Goal: Task Accomplishment & Management: Complete application form

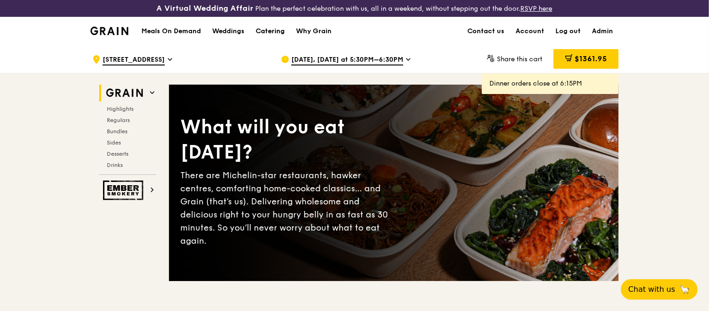
click at [272, 31] on div "Catering" at bounding box center [270, 31] width 29 height 28
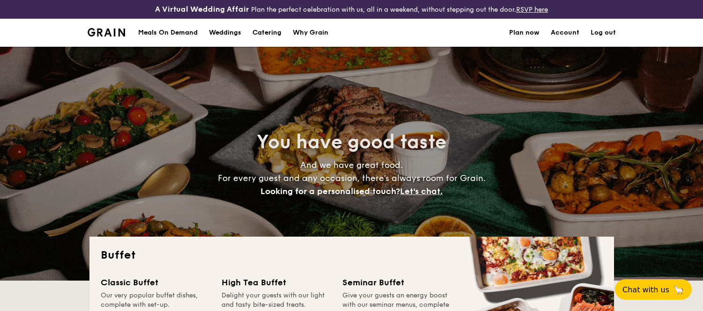
select select
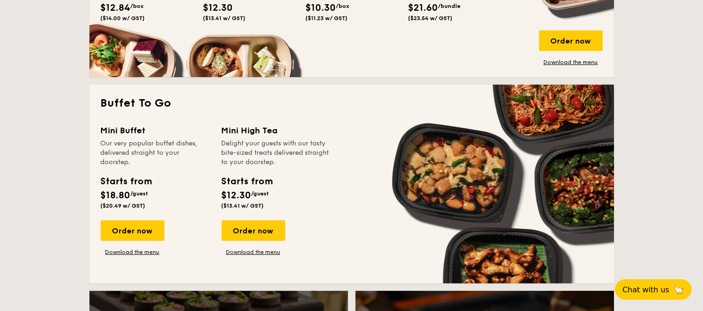
scroll to position [566, 0]
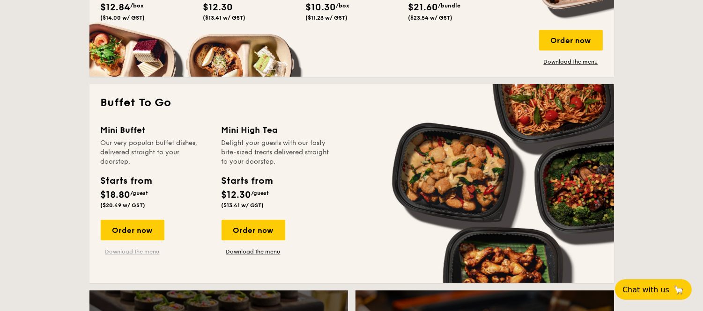
click at [116, 250] on link "Download the menu" at bounding box center [133, 251] width 64 height 7
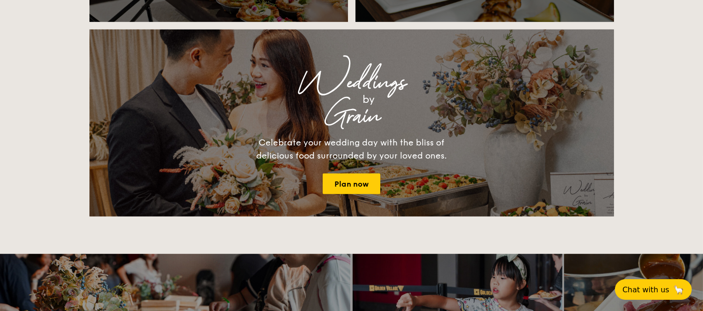
scroll to position [1034, 0]
click at [354, 179] on link "Plan now" at bounding box center [352, 183] width 58 height 21
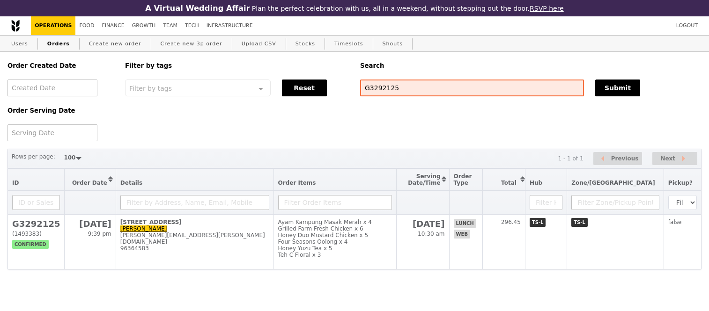
select select "100"
click at [376, 91] on input "G3292125" at bounding box center [472, 88] width 224 height 17
paste input "[PERSON_NAME][EMAIL_ADDRESS][DOMAIN_NAME]"
type input "[PERSON_NAME][EMAIL_ADDRESS][DOMAIN_NAME]"
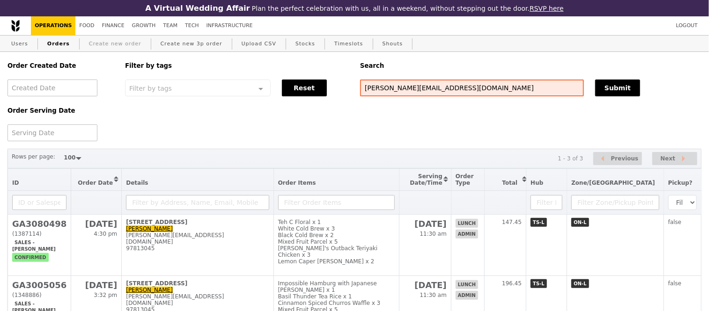
click at [99, 47] on link "Create new order" at bounding box center [115, 44] width 60 height 17
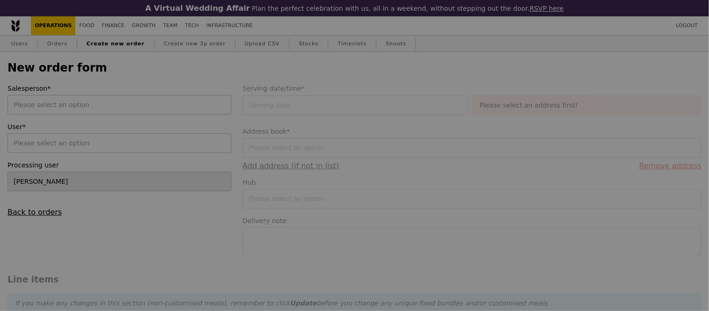
type input "Confirm"
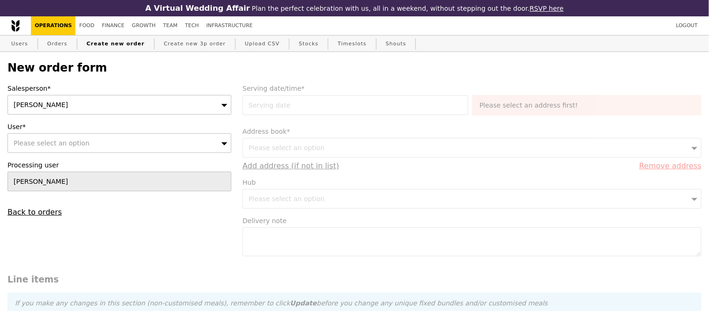
click at [114, 105] on div "[PERSON_NAME]" at bounding box center [119, 105] width 224 height 20
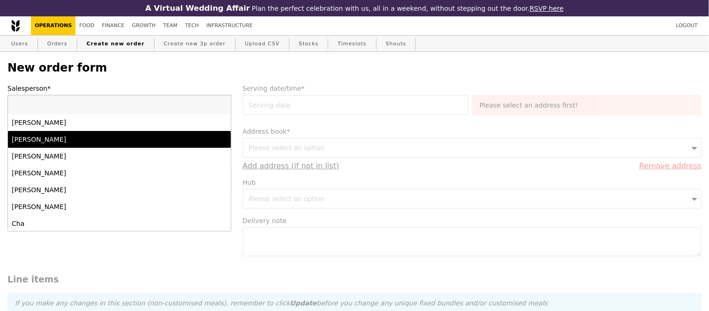
click at [105, 138] on div "[PERSON_NAME]" at bounding box center [93, 139] width 162 height 9
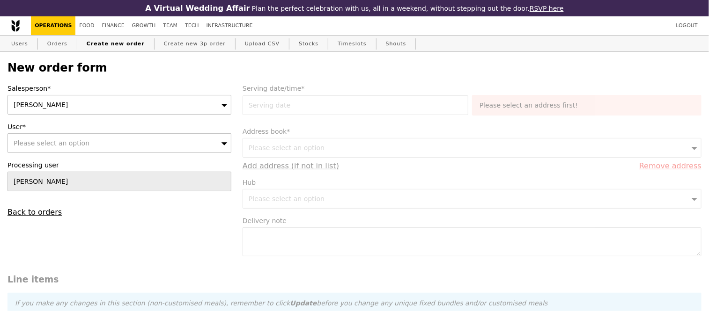
click at [105, 138] on div "Please select an option" at bounding box center [119, 143] width 224 height 20
type input "[PERSON_NAME][EMAIL_ADDRESS][DOMAIN_NAME]"
type input "Confirm"
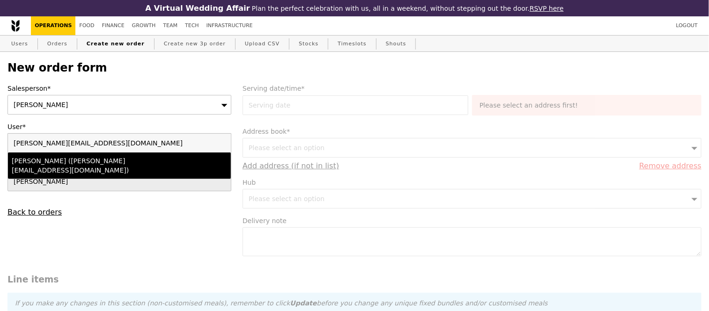
type input "[PERSON_NAME][EMAIL_ADDRESS][DOMAIN_NAME]"
click at [126, 163] on div "[PERSON_NAME] ([PERSON_NAME][EMAIL_ADDRESS][DOMAIN_NAME])" at bounding box center [93, 165] width 162 height 19
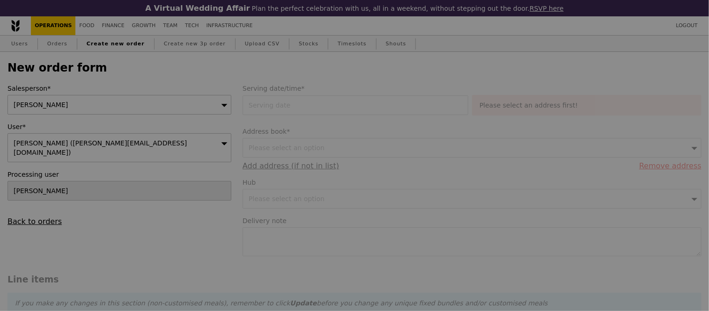
type input "Loading..."
type input "13.76"
type input "15.00"
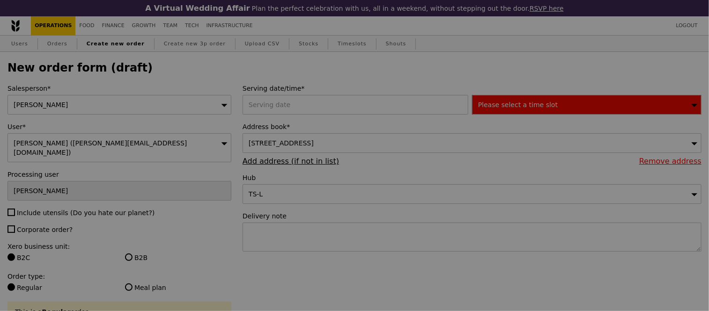
type input "Confirm"
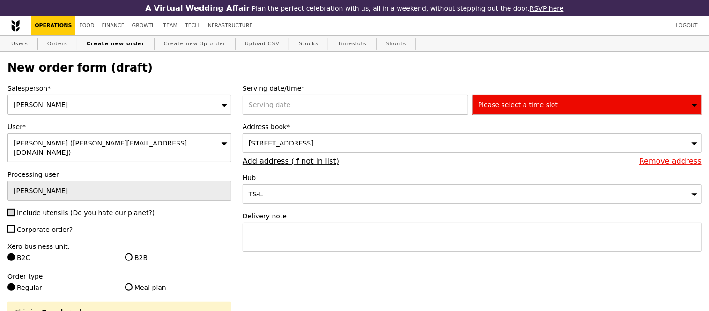
click at [12, 209] on input "Include utensils (Do you hate our planet?)" at bounding box center [10, 212] width 7 height 7
checkbox input "true"
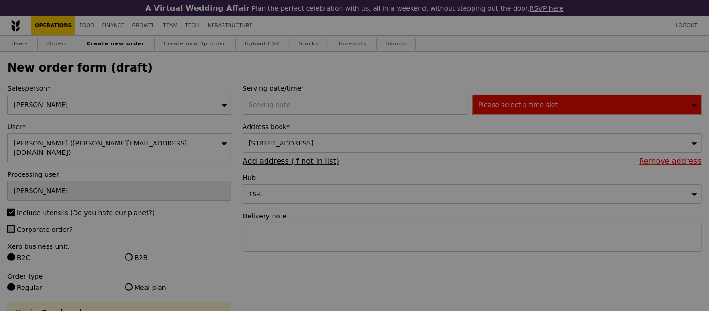
type input "Confirm"
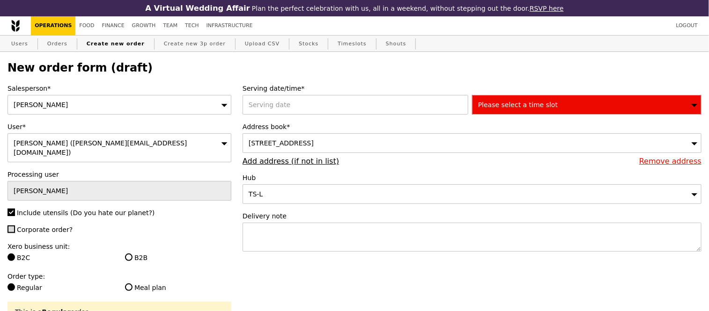
click at [13, 226] on input "Corporate order?" at bounding box center [10, 229] width 7 height 7
checkbox input "true"
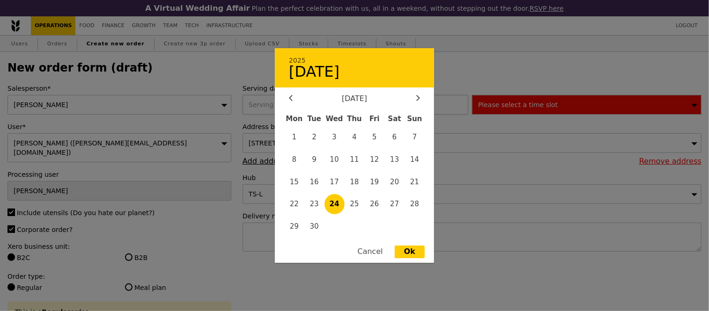
click at [288, 114] on div "2025 September [DATE] Tue Wed Thu Fri Sat Sun 1 2 3 4 5 6 7 8 9 10 11 12 13 14 …" at bounding box center [357, 105] width 229 height 20
click at [418, 101] on icon at bounding box center [418, 98] width 4 height 6
click at [418, 206] on span "26" at bounding box center [415, 204] width 20 height 20
type input "[DATE]"
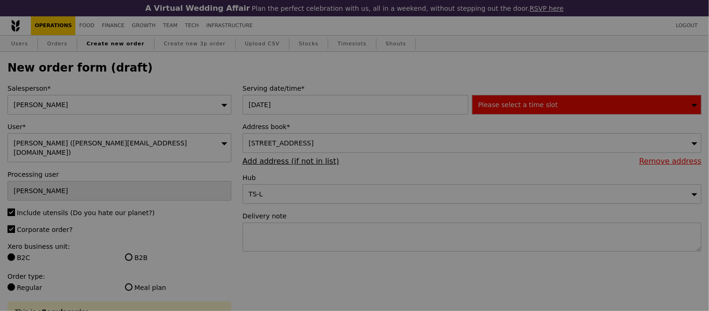
type input "Confirm"
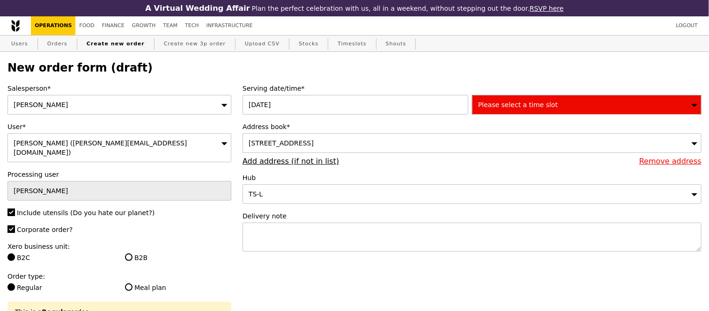
click at [492, 103] on span "Please select a time slot" at bounding box center [518, 104] width 80 height 7
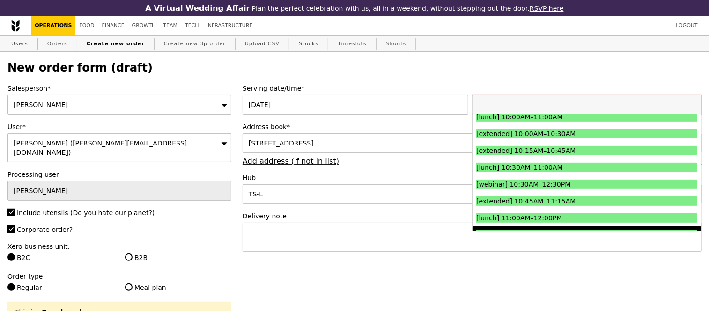
scroll to position [194, 0]
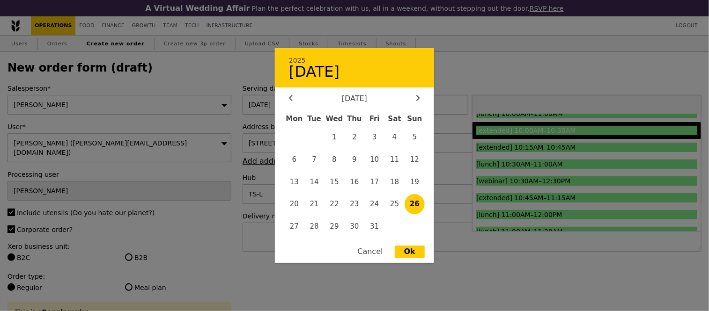
click at [297, 102] on div "[DATE] 2025 October [DATE] Tue Wed Thu Fri Sat Sun 1 2 3 4 5 6 7 8 9 10 11 12 1…" at bounding box center [357, 105] width 229 height 20
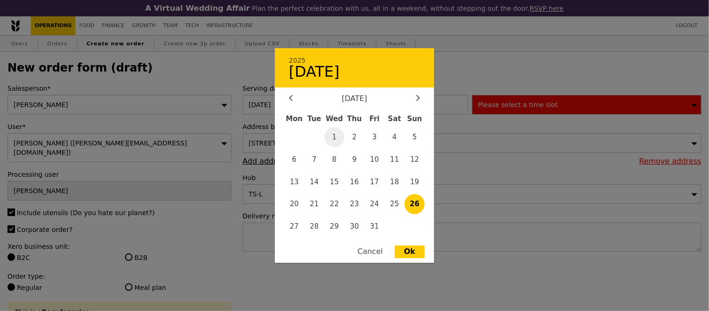
click at [330, 138] on span "1" at bounding box center [334, 137] width 20 height 20
type input "[DATE]"
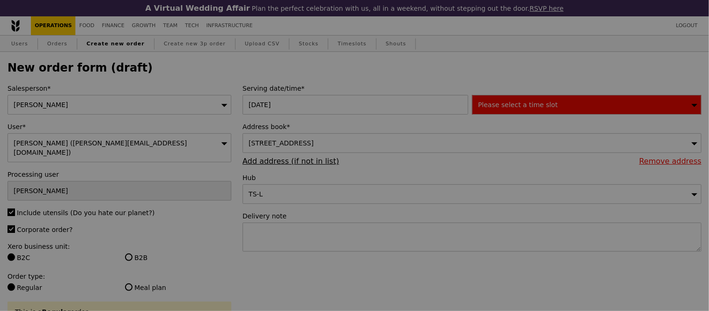
type input "Confirm"
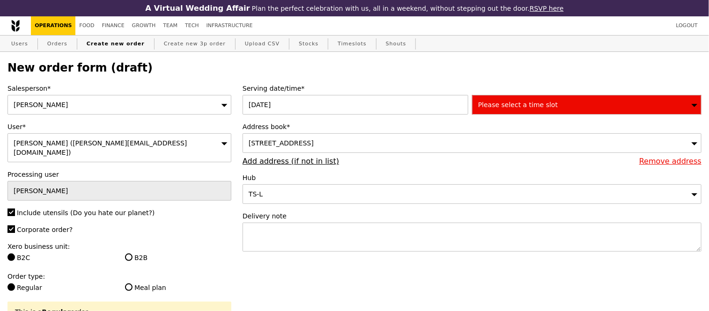
click at [494, 108] on span "Please select a time slot" at bounding box center [518, 104] width 80 height 7
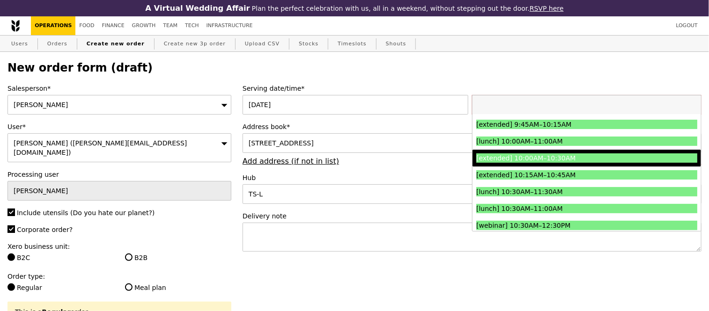
scroll to position [167, 0]
click at [319, 110] on div "[DATE]" at bounding box center [357, 105] width 229 height 20
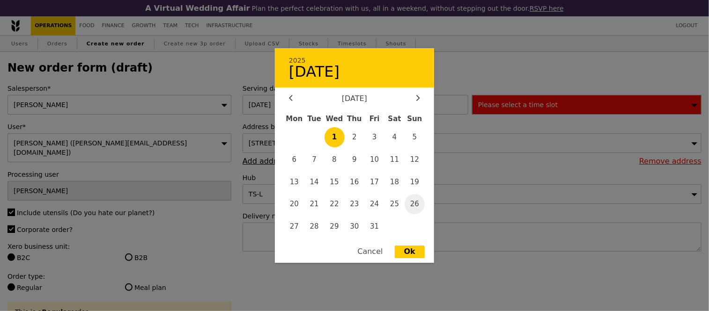
click at [412, 204] on span "26" at bounding box center [415, 204] width 20 height 20
type input "[DATE]"
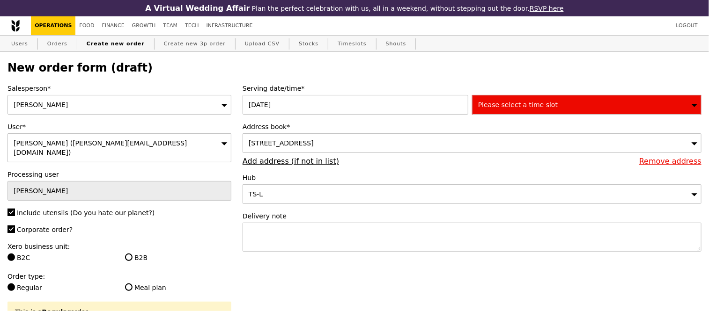
click at [490, 109] on span "Please select a time slot" at bounding box center [518, 104] width 80 height 7
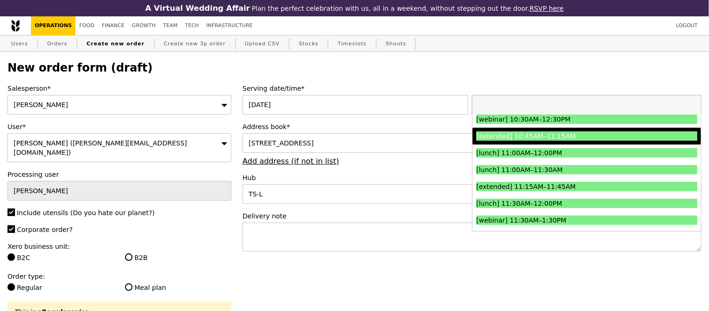
scroll to position [257, 0]
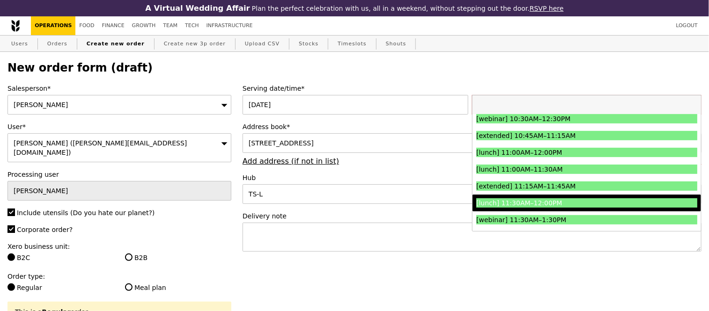
click at [513, 207] on div "[lunch] 11:30AM–12:00PM" at bounding box center [559, 203] width 166 height 9
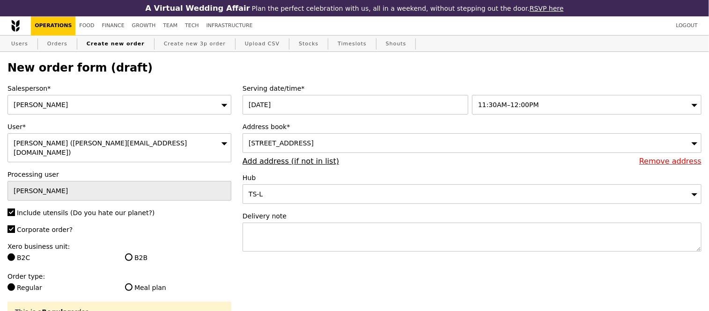
type input "Confirm"
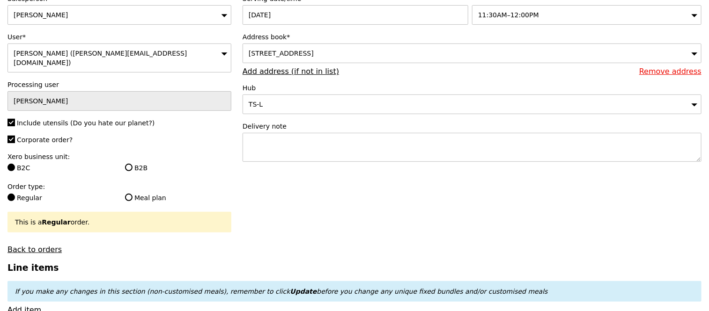
scroll to position [101, 0]
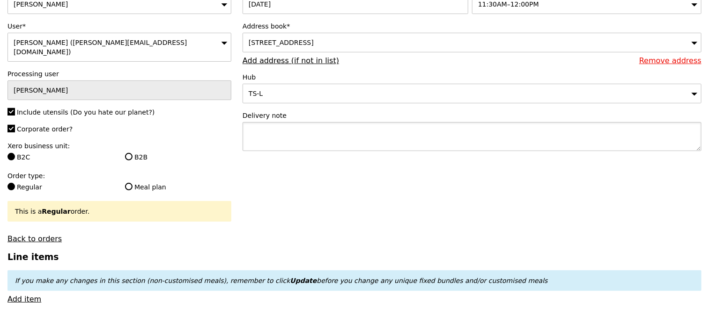
click at [310, 133] on textarea at bounding box center [472, 136] width 459 height 29
paste textarea "Driver to assist to carry as too heavy for host."
type textarea "Driver to assist to carry as too heavy for host."
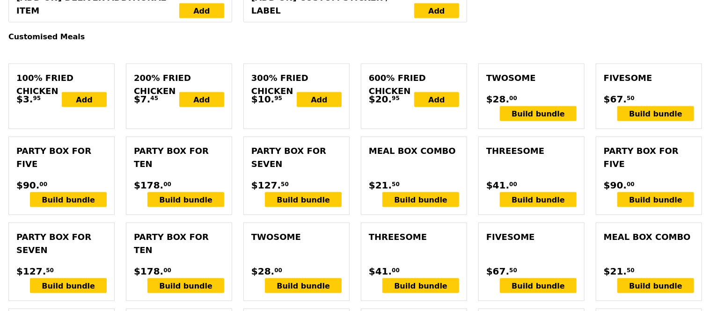
scroll to position [459, 0]
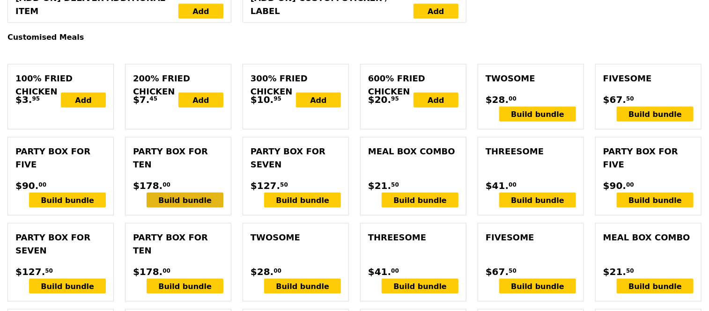
click at [194, 205] on div "Build bundle" at bounding box center [185, 200] width 77 height 15
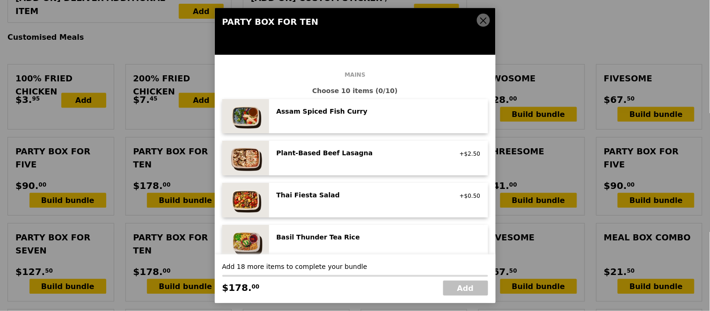
click at [293, 117] on div "Assam Spiced Fish [PERSON_NAME] pescatarian, spicy, contains allium, egg, nuts,…" at bounding box center [360, 112] width 179 height 11
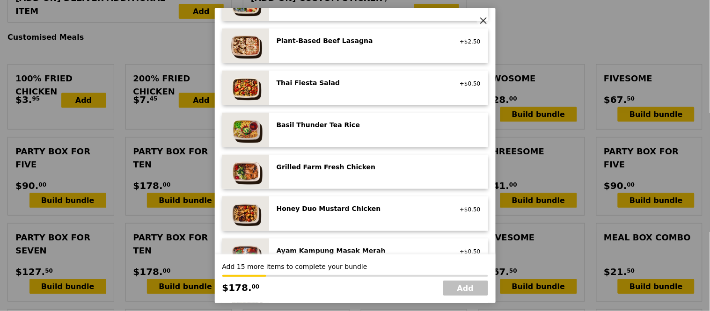
scroll to position [113, 0]
click at [324, 176] on div "Grilled Farm Fresh Chicken high protein, contains allium, dairy, nuts, soy" at bounding box center [379, 172] width 204 height 20
click at [324, 176] on div "Grilled Farm Fresh Chicken high protein, contains allium, dairy, nuts, soy Remo…" at bounding box center [379, 172] width 204 height 20
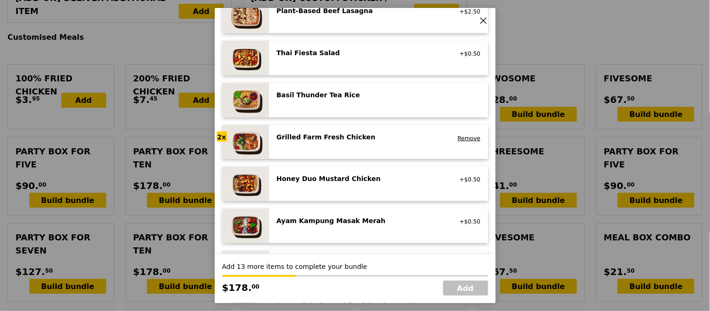
scroll to position [143, 0]
click at [320, 167] on div "Honey Duo Mustard Chicken high protein, contains allium, soy, wheat +$0.50" at bounding box center [378, 184] width 219 height 35
click at [320, 167] on div "Honey Duo Mustard Chicken high protein, contains allium, soy, wheat +$0.50 Remo…" at bounding box center [378, 184] width 219 height 35
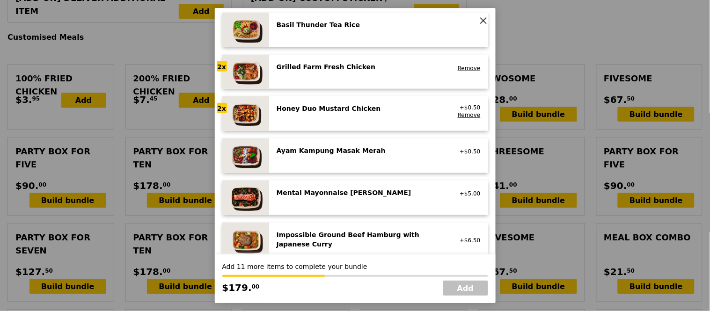
click at [302, 145] on div "Ayam Kampung Masak Merah high protein, spicy, contains allium, shellfish, soy, …" at bounding box center [378, 156] width 219 height 35
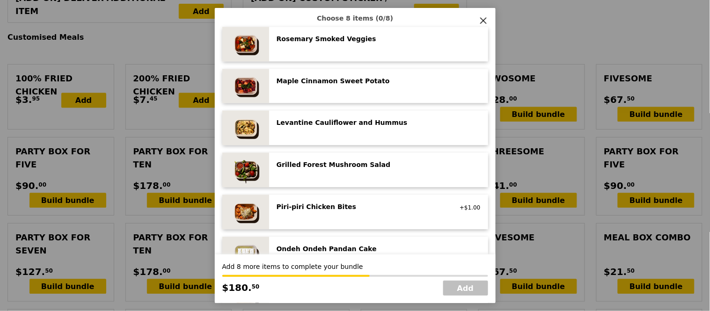
scroll to position [517, 0]
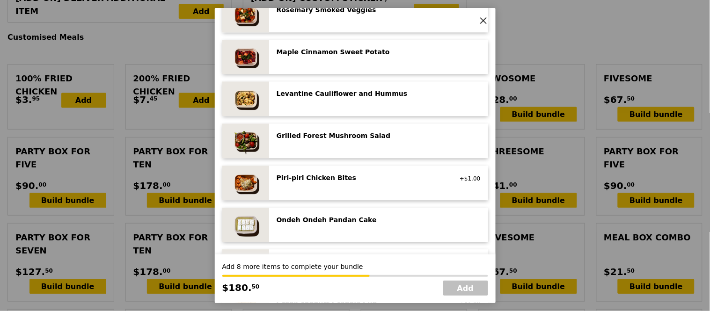
click at [324, 209] on div "Ondeh Ondeh Pandan Cake vegetarian, contains dairy, egg, wheat" at bounding box center [378, 225] width 219 height 35
click at [324, 209] on div "Ondeh Ondeh Pandan Cake vegetarian, contains dairy, egg, wheat Remove" at bounding box center [378, 225] width 219 height 35
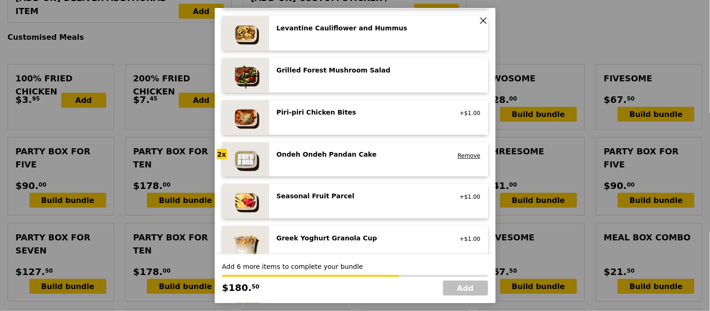
scroll to position [583, 0]
click at [353, 205] on div "Seasonal Fruit Parcel [GEOGRAPHIC_DATA] +$1.00" at bounding box center [379, 201] width 204 height 20
click at [353, 205] on div "Seasonal Fruit Parcel [GEOGRAPHIC_DATA]" at bounding box center [360, 198] width 179 height 15
click at [284, 190] on div "Seasonal Fruit Parcel [GEOGRAPHIC_DATA] +$1.00 Remove" at bounding box center [378, 201] width 219 height 35
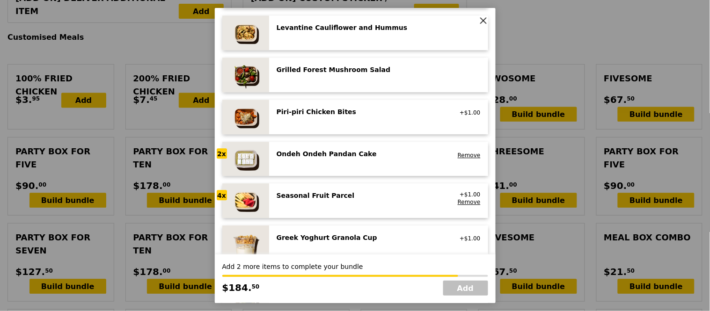
click at [284, 190] on div "Seasonal Fruit Parcel [GEOGRAPHIC_DATA] +$1.00 Remove" at bounding box center [378, 201] width 219 height 35
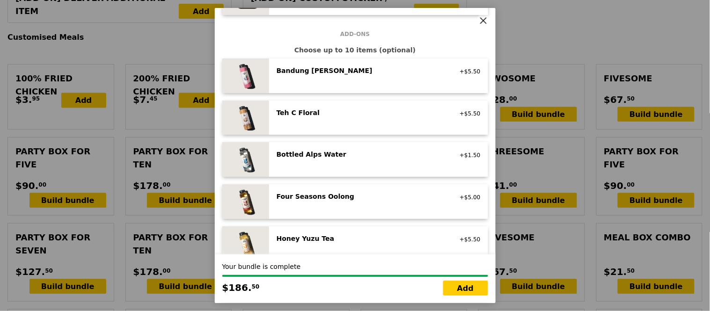
scroll to position [924, 0]
click at [309, 155] on div "Bottled Alps Water" at bounding box center [361, 154] width 168 height 9
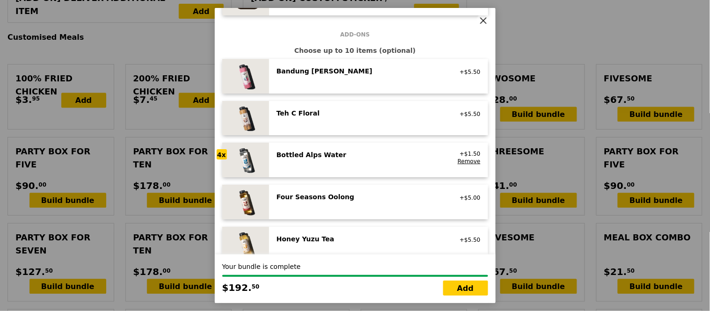
click at [309, 155] on div "Bottled Alps Water" at bounding box center [361, 154] width 168 height 9
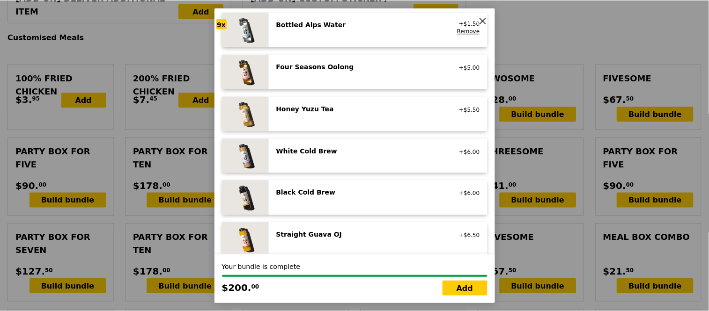
scroll to position [1106, 0]
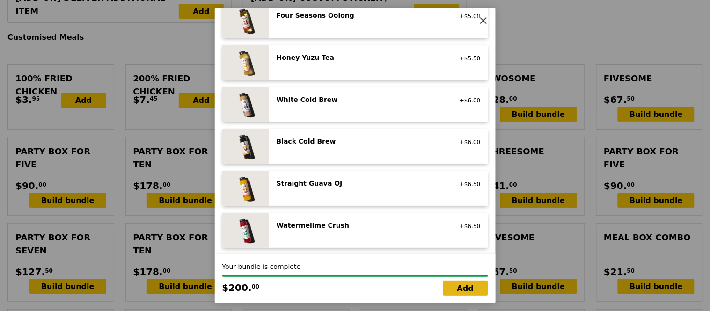
click at [464, 292] on link "Add" at bounding box center [465, 288] width 45 height 15
type input "Loading..."
type input "200.00"
type input "3.62"
type input "3.95"
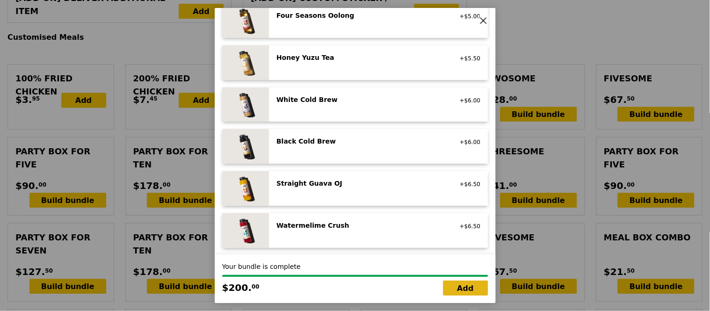
type input "203.95"
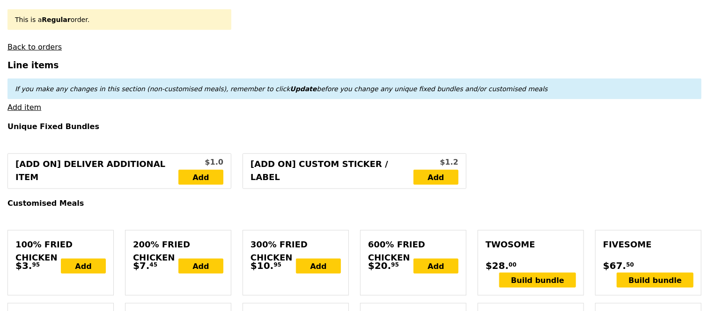
type input "Confirm"
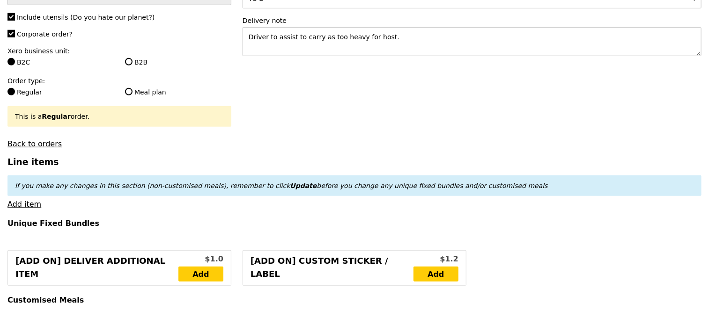
scroll to position [194, 0]
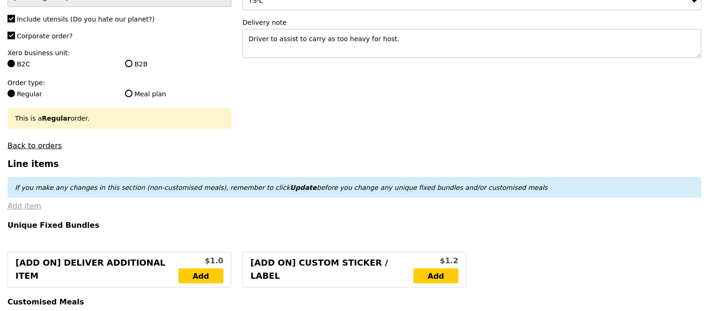
click at [25, 209] on link "Add item" at bounding box center [24, 206] width 34 height 9
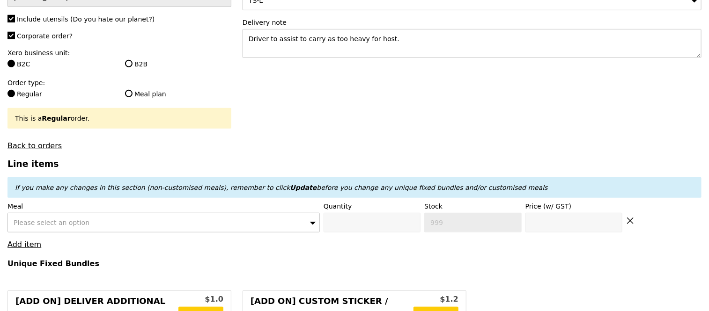
click at [97, 224] on div "Please select an option" at bounding box center [163, 223] width 312 height 20
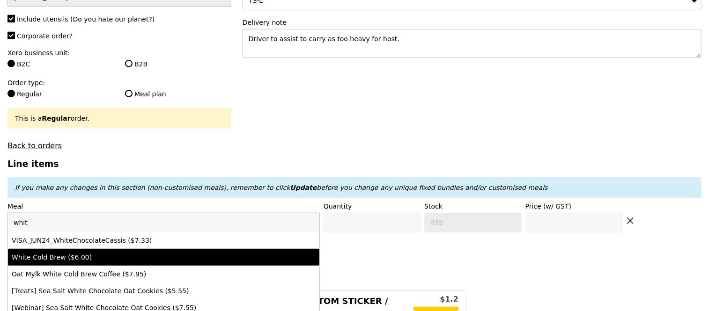
type input "whit"
click at [107, 253] on div "White Cold Brew ($6.00)" at bounding box center [126, 257] width 228 height 9
type input "Confirm anyway"
type input "0"
type input "500"
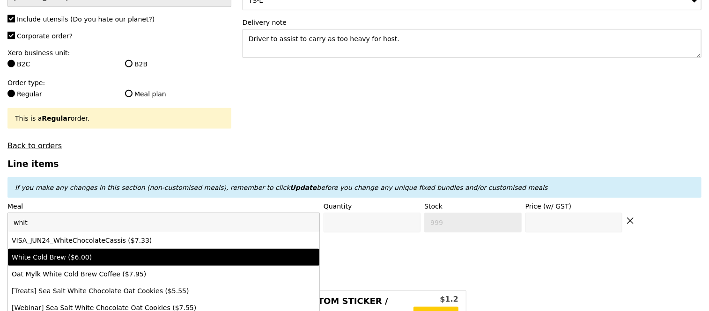
type input "6.0"
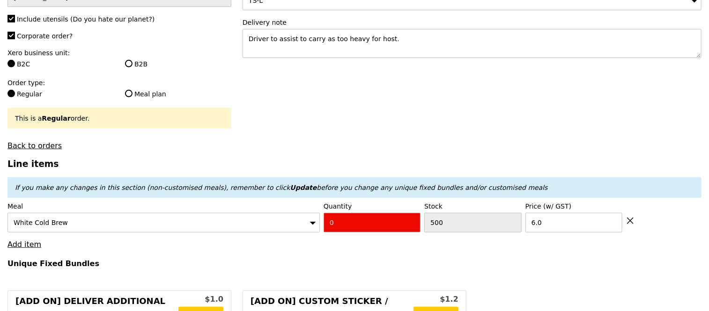
click at [353, 223] on input "0" at bounding box center [372, 223] width 97 height 20
type input "Confirm"
type input "4"
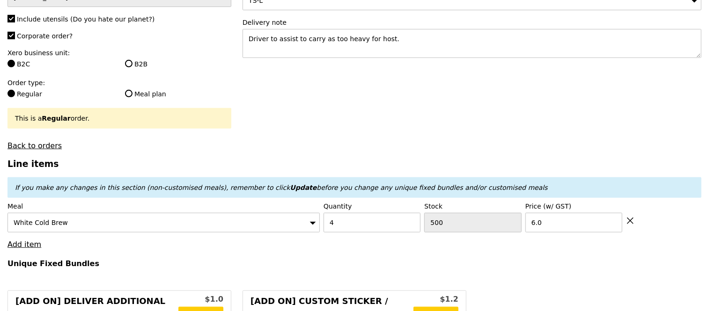
type input "Loading..."
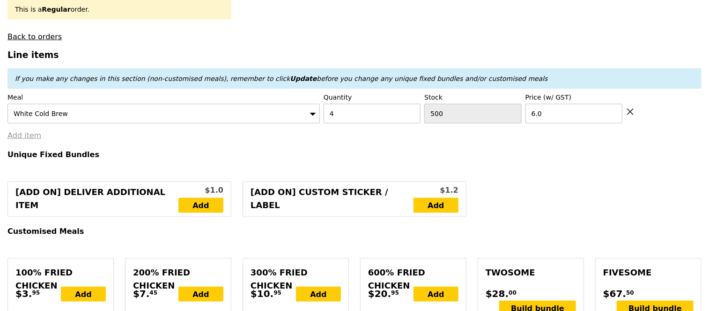
click at [16, 135] on link "Add item" at bounding box center [24, 135] width 34 height 9
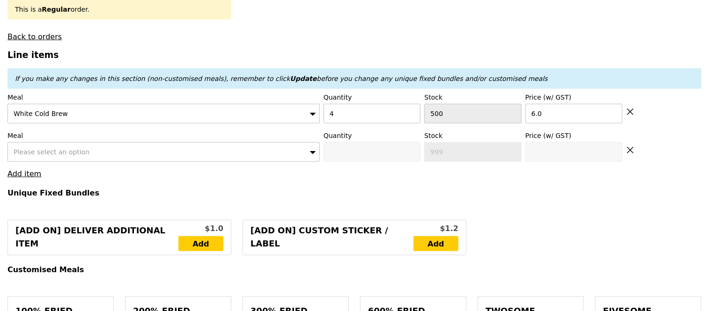
click at [48, 152] on span "Please select an option" at bounding box center [52, 151] width 76 height 7
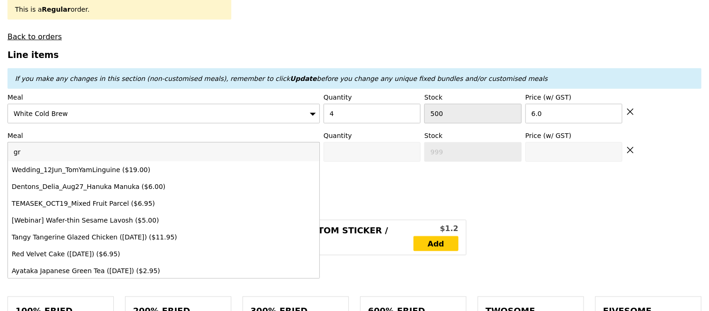
type input "gri"
type input "224.00"
type input "227.95"
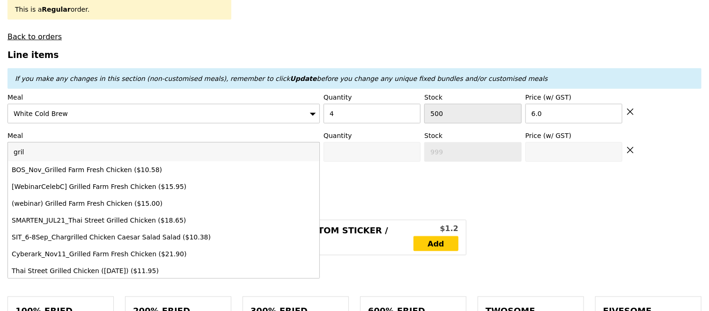
type input "grill"
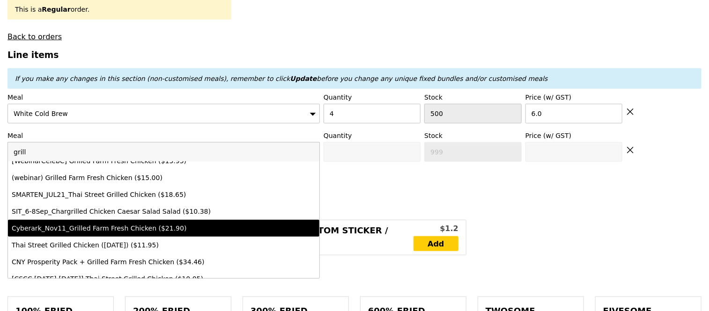
type input "Confirm"
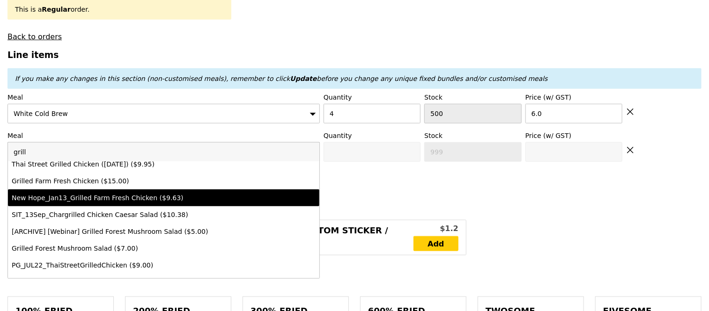
scroll to position [354, 0]
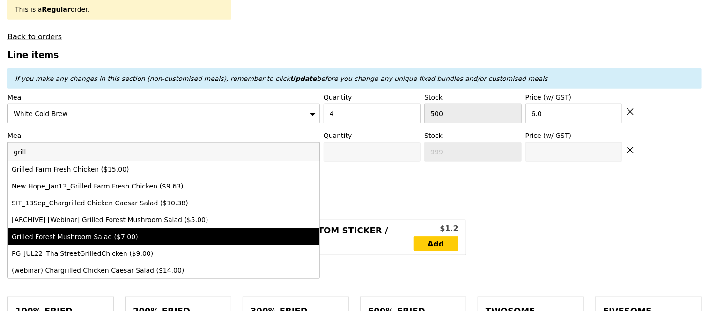
type input "grill"
click at [180, 232] on div "Grilled Forest Mushroom Salad ($7.00)" at bounding box center [126, 236] width 228 height 9
type input "Confirm anyway"
type input "0"
type input "498"
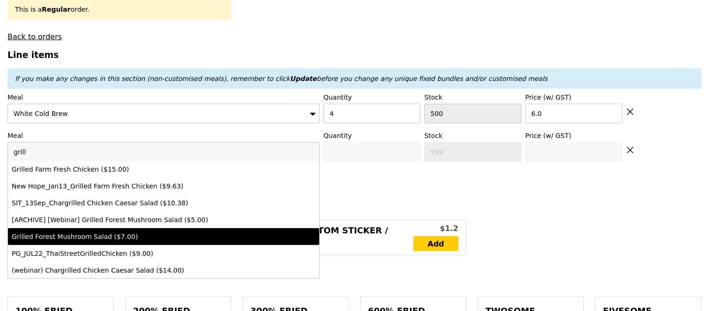
type input "7.0"
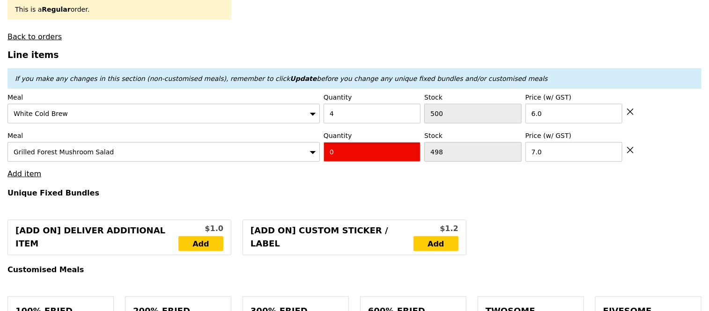
click at [353, 152] on input "0" at bounding box center [372, 152] width 97 height 20
type input "Confirm"
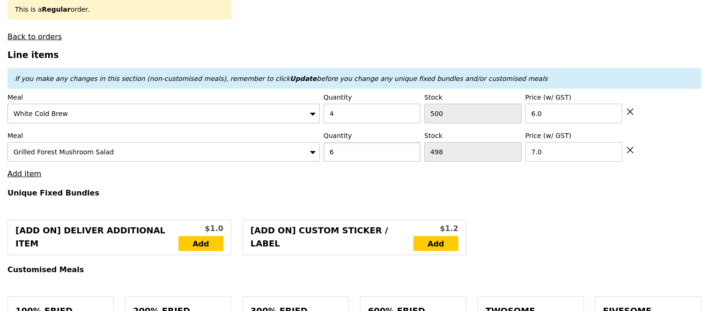
type input "6"
type input "Loading..."
click at [29, 174] on link "Add item" at bounding box center [24, 173] width 34 height 9
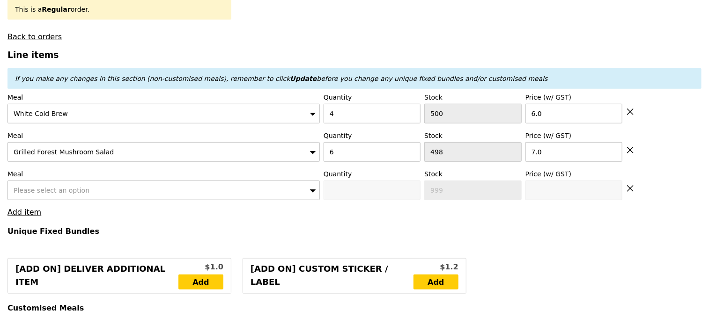
click at [53, 187] on span "Please select an option" at bounding box center [52, 190] width 76 height 7
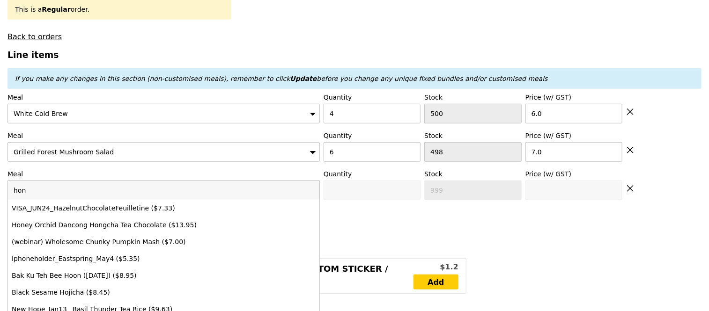
type input "hone"
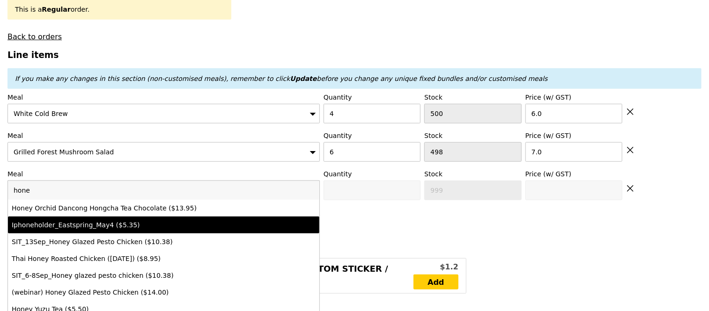
type input "266.00"
type input "269.95"
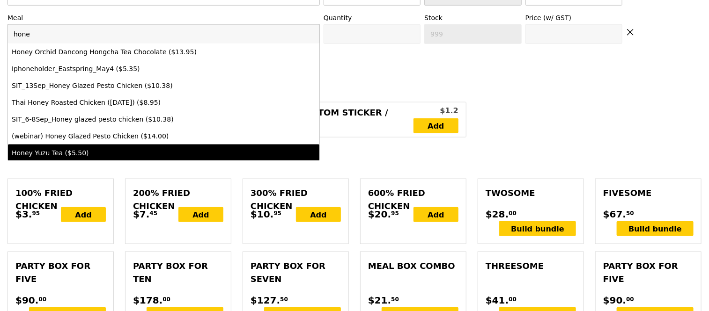
scroll to position [34, 0]
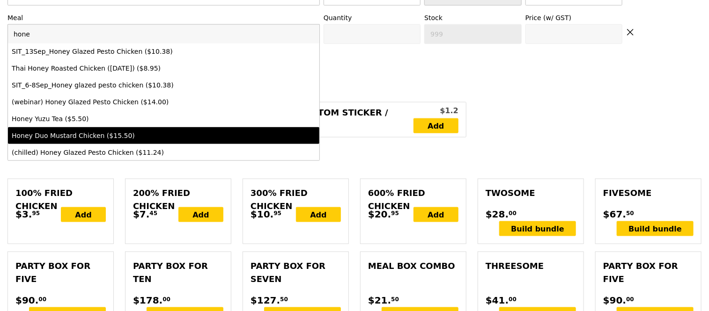
type input "hone"
click at [150, 138] on div "Honey Duo Mustard Chicken ($15.50)" at bounding box center [126, 135] width 228 height 9
type input "0"
type input "493"
type input "15.5"
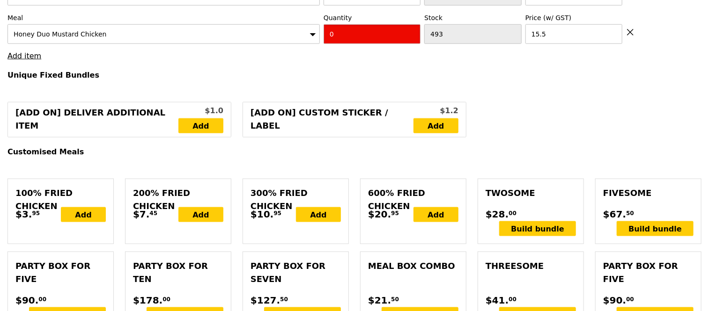
click at [367, 29] on input "0" at bounding box center [372, 34] width 97 height 20
type input "Confirm"
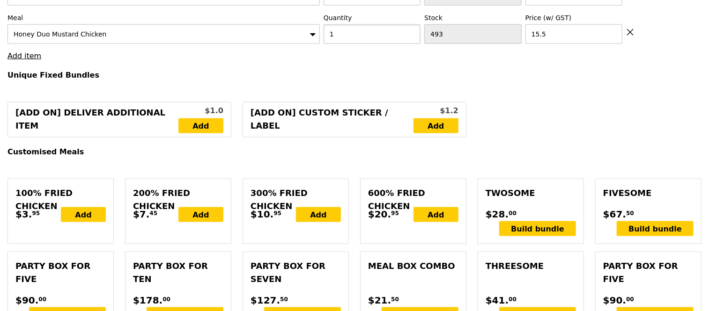
type input "1"
type input "Loading..."
click at [26, 56] on link "Add item" at bounding box center [24, 56] width 34 height 9
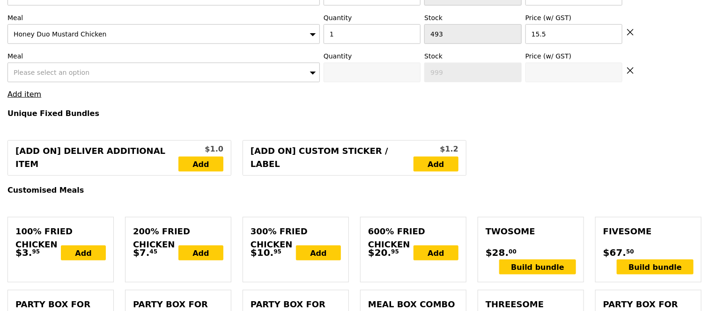
click at [46, 72] on span "Please select an option" at bounding box center [52, 72] width 76 height 7
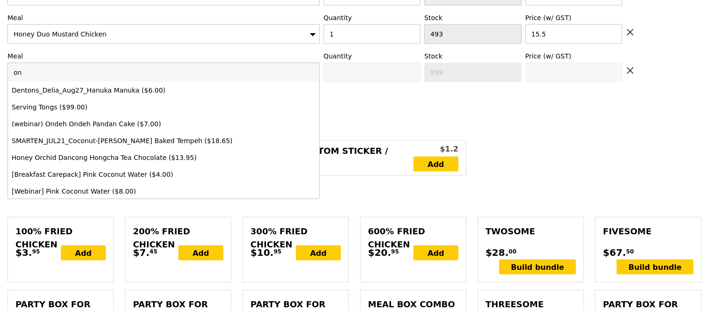
type input "ond"
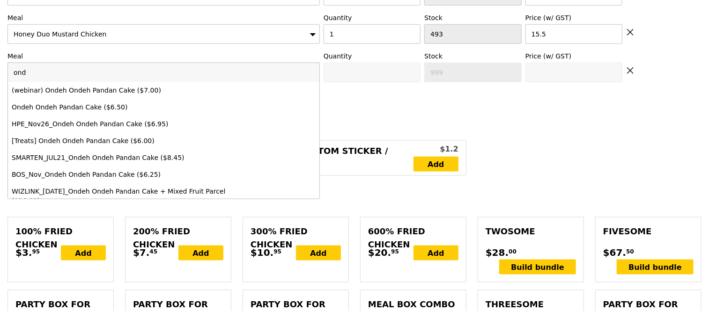
type input "281.50"
type input "285.45"
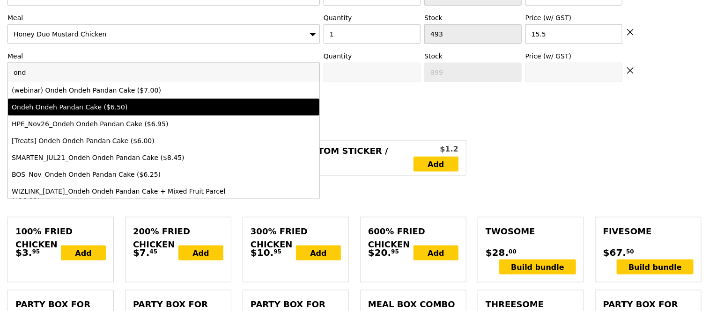
type input "ond"
click at [72, 108] on div "Ondeh Ondeh Pandan Cake ($6.50)" at bounding box center [126, 107] width 228 height 9
type input "0"
type input "497"
type input "6.5"
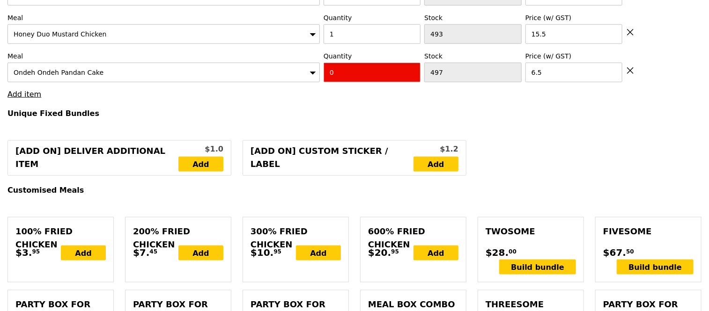
click at [344, 76] on input "0" at bounding box center [372, 73] width 97 height 20
type input "2"
click at [284, 113] on h4 "Unique Fixed Bundles" at bounding box center [354, 113] width 694 height 9
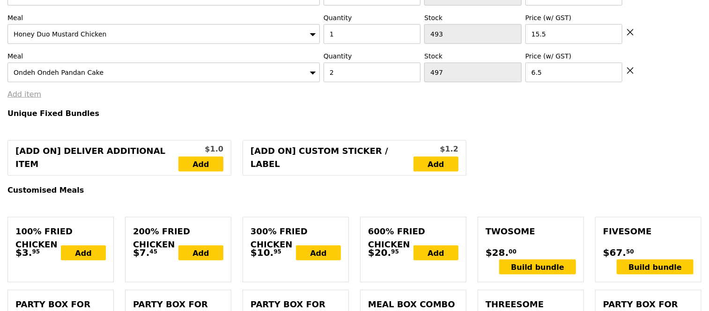
click at [33, 90] on link "Add item" at bounding box center [24, 94] width 34 height 9
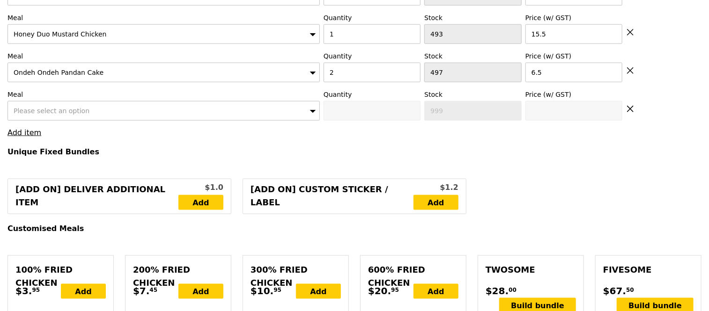
type input "294.50"
type input "298.45"
click at [48, 107] on span "Please select an option" at bounding box center [52, 110] width 76 height 7
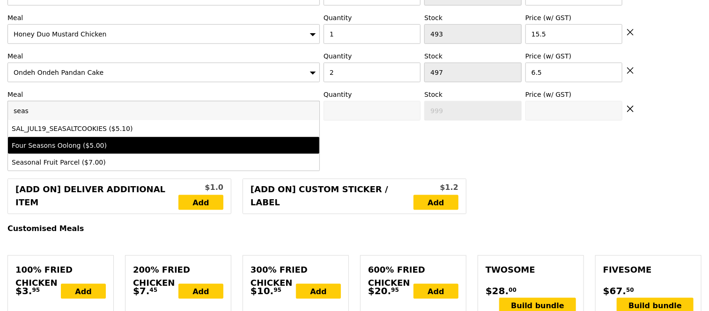
type input "seas"
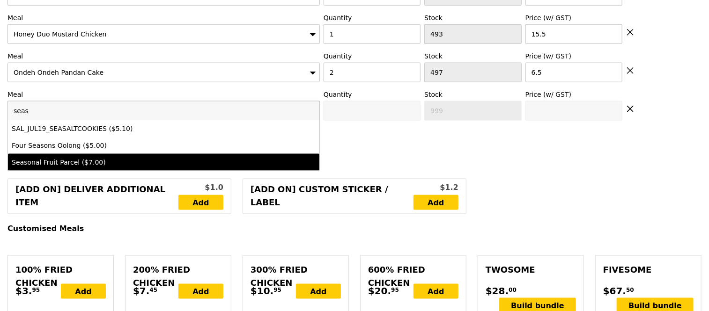
click at [61, 155] on li "Seasonal Fruit Parcel ($7.00)" at bounding box center [163, 162] width 311 height 17
type input "0"
type input "499"
type input "7.0"
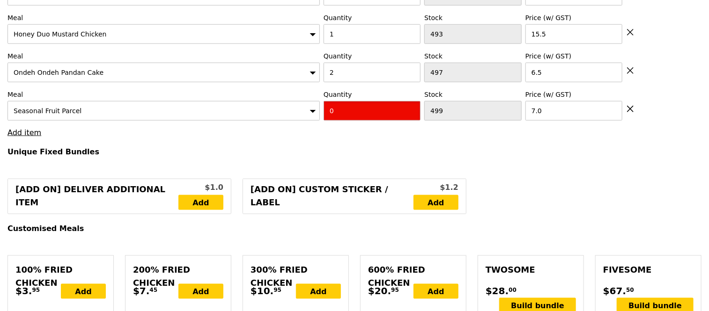
click at [368, 105] on input "0" at bounding box center [372, 111] width 97 height 20
type input "4"
type input "Loading..."
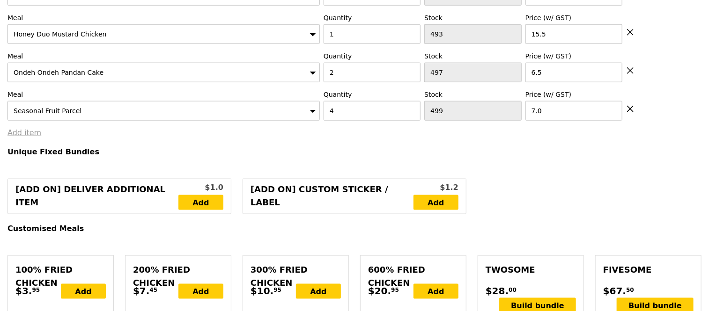
click at [21, 137] on link "Add item" at bounding box center [24, 132] width 34 height 9
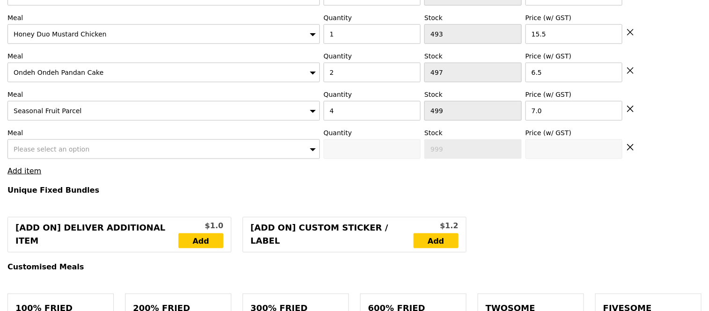
click at [50, 150] on span "Please select an option" at bounding box center [52, 149] width 76 height 7
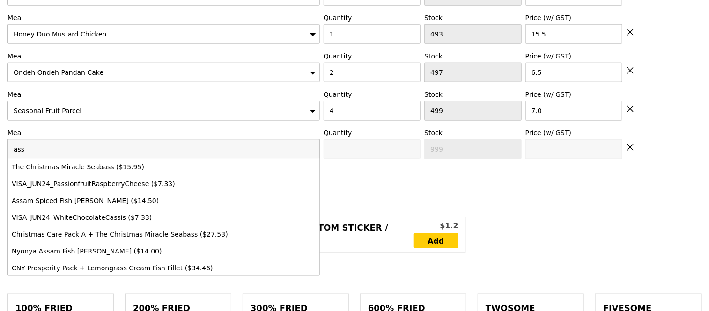
type input "assa"
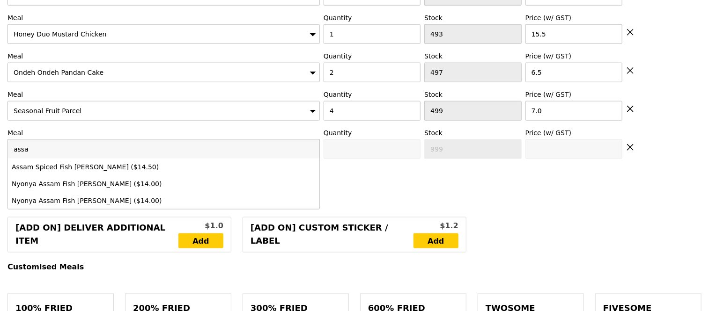
type input "322.50"
type input "326.45"
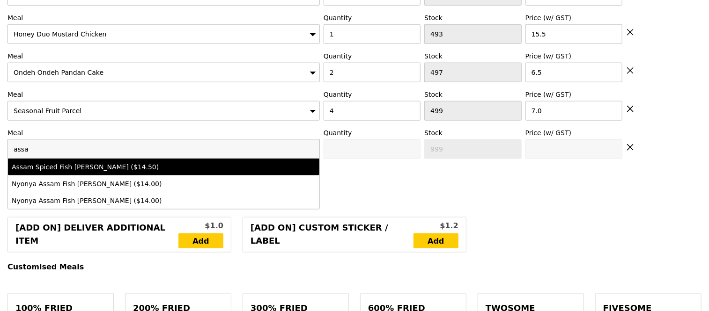
type input "assa"
click at [73, 164] on div "Assam Spiced Fish [PERSON_NAME] ($14.50)" at bounding box center [126, 166] width 228 height 9
type input "0"
type input "500"
type input "14.5"
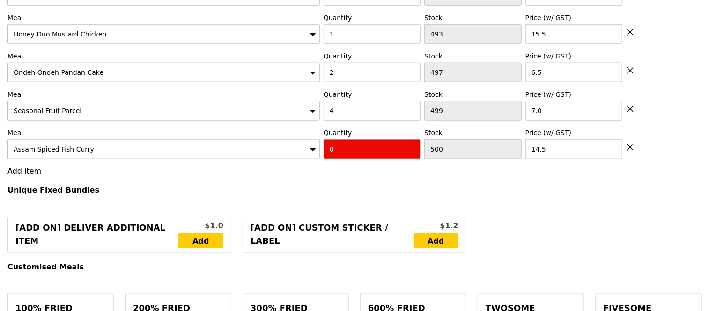
click at [382, 147] on input "0" at bounding box center [372, 150] width 97 height 20
type input "1"
type input "Loading..."
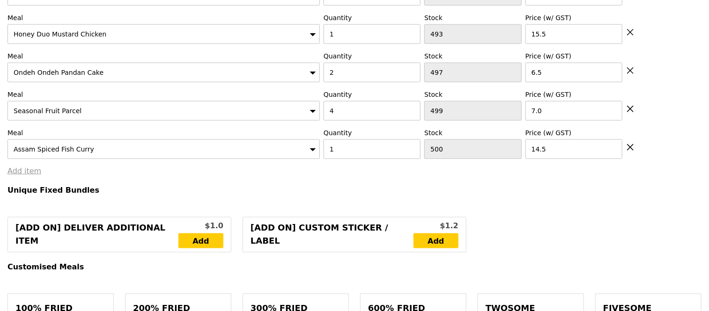
click at [17, 172] on link "Add item" at bounding box center [24, 171] width 34 height 9
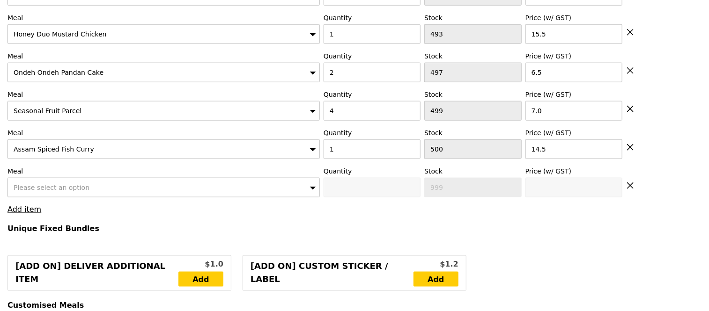
click at [40, 191] on div "Please select an option" at bounding box center [163, 188] width 312 height 20
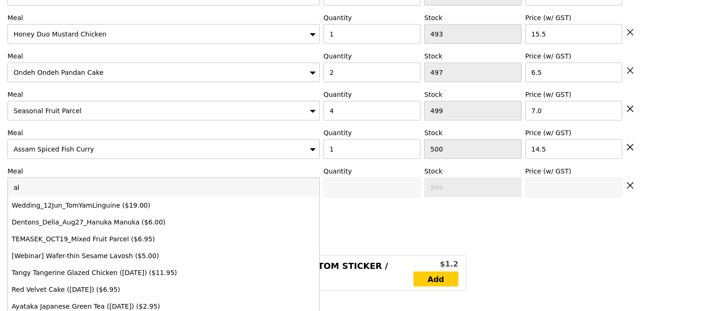
type input "alp"
type input "337.00"
type input "340.95"
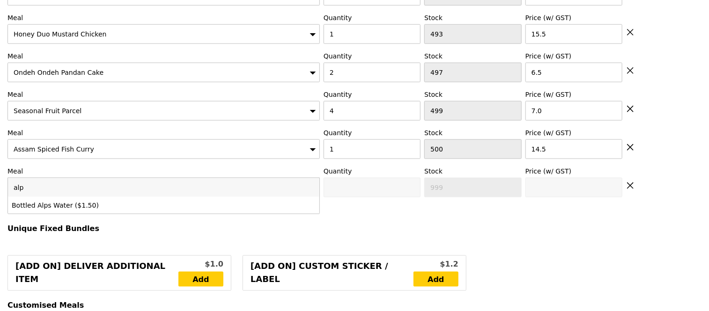
type input "alp"
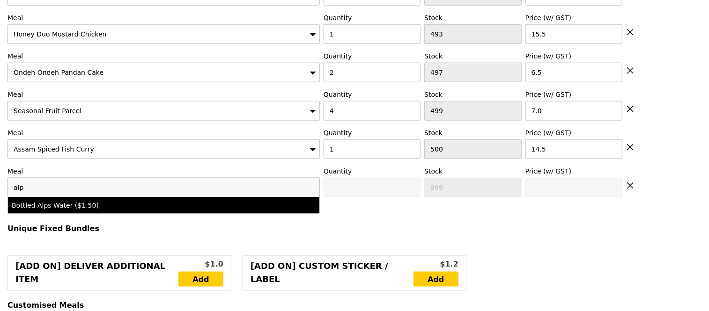
click at [52, 199] on li "Bottled Alps Water ($1.50)" at bounding box center [163, 205] width 311 height 17
type input "0"
type input "500"
type input "1.5"
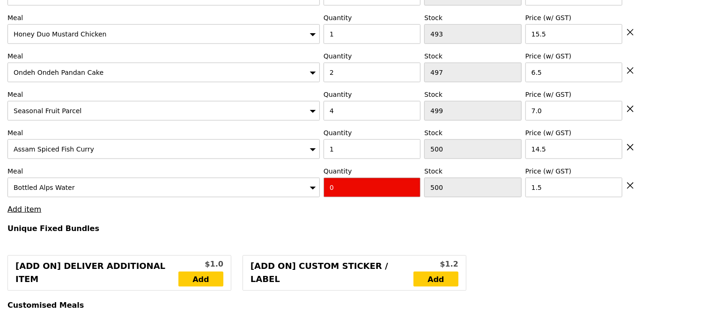
click at [347, 182] on input "0" at bounding box center [372, 188] width 97 height 20
type input "6"
type input "Loading..."
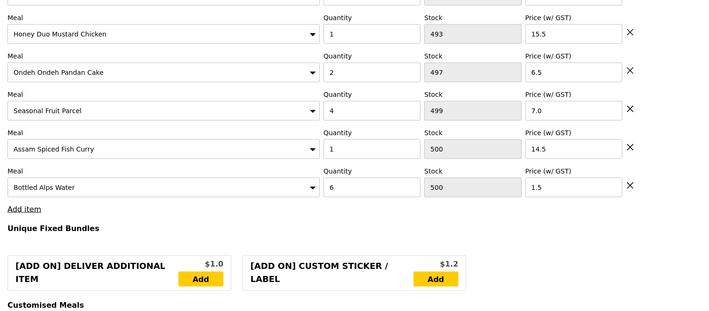
type input "346.00"
type input "349.95"
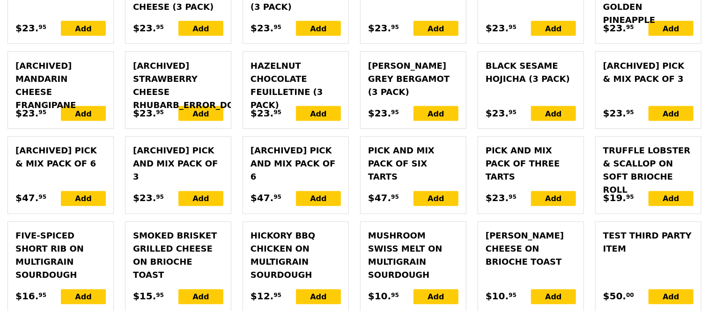
scroll to position [2656, 0]
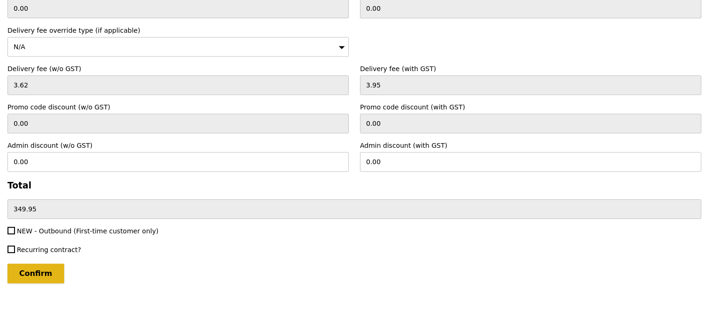
click at [41, 264] on input "Confirm" at bounding box center [35, 274] width 57 height 20
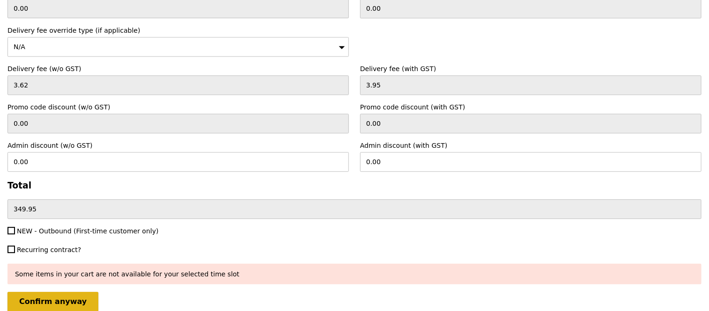
click at [30, 292] on input "Confirm anyway" at bounding box center [52, 302] width 91 height 20
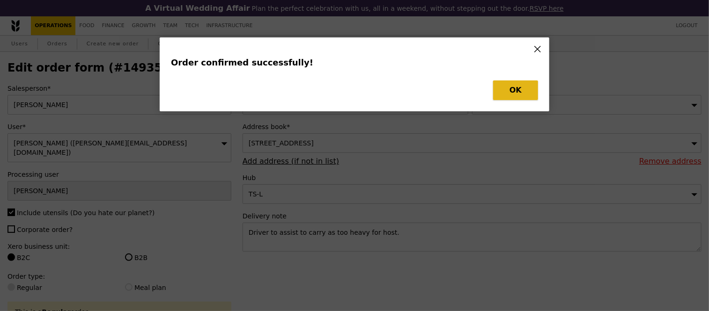
click at [521, 92] on button "OK" at bounding box center [515, 91] width 45 height 20
type input "Loading..."
checkbox input "false"
type input "6"
type input "1.50"
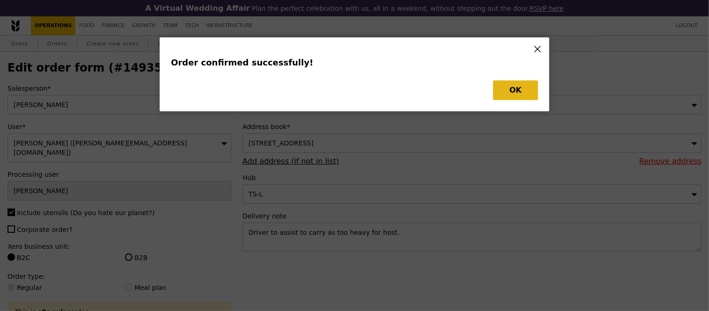
type input "1"
type input "500"
type input "14.50"
type input "4"
type input "499"
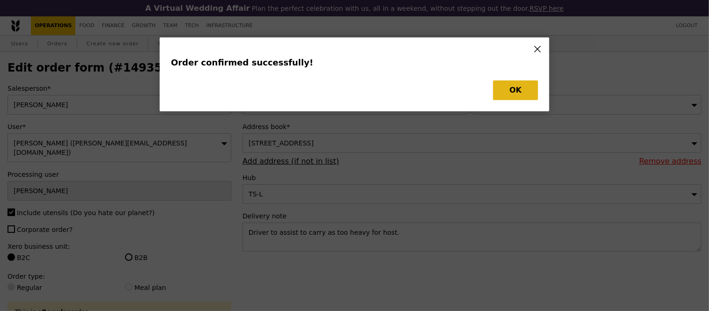
type input "7.00"
type input "6.50"
type input "1"
type input "493"
type input "15.50"
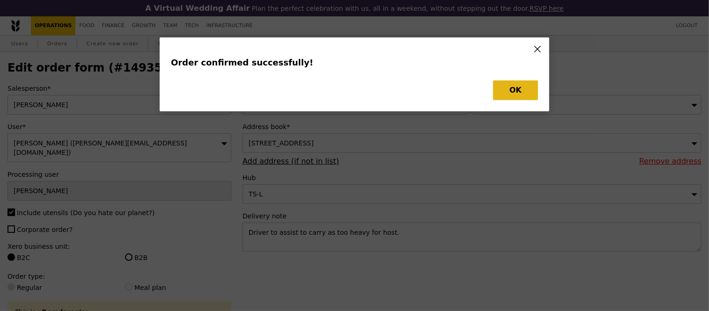
type input "6"
type input "498"
type input "7.00"
type input "4"
type input "6.00"
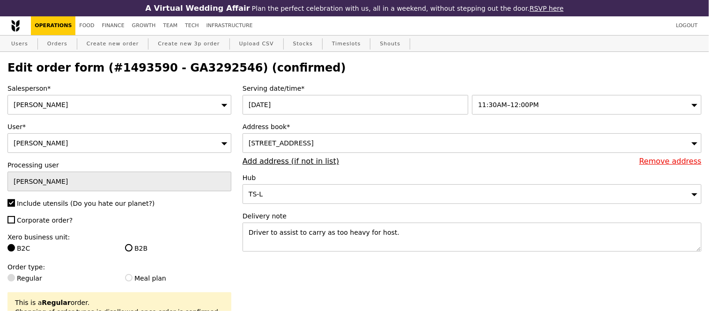
type input "Update"
click at [193, 71] on h2 "Edit order form (#1493590 - GA3292546) (confirmed)" at bounding box center [354, 67] width 694 height 13
copy h2 "GA3292546"
click at [54, 46] on link "Orders" at bounding box center [58, 44] width 28 height 17
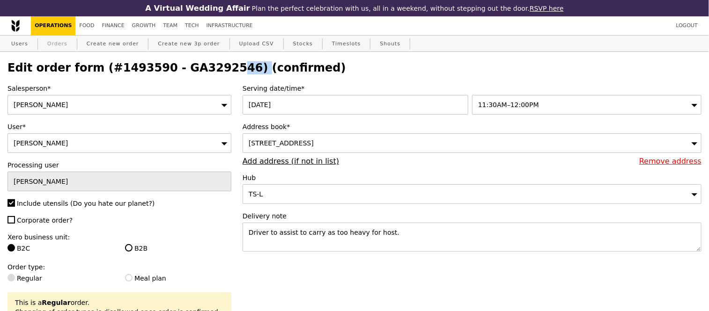
select select "100"
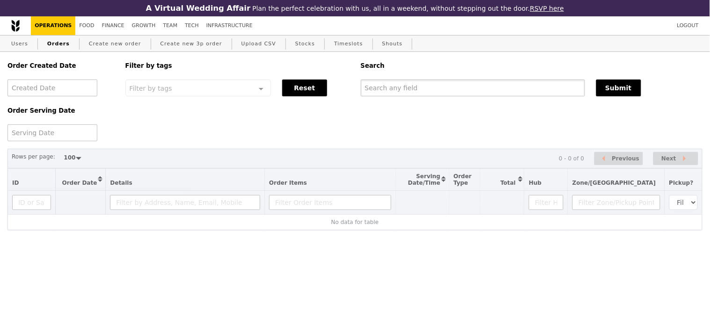
click at [419, 90] on input "text" at bounding box center [473, 88] width 224 height 17
paste input "GA3292546"
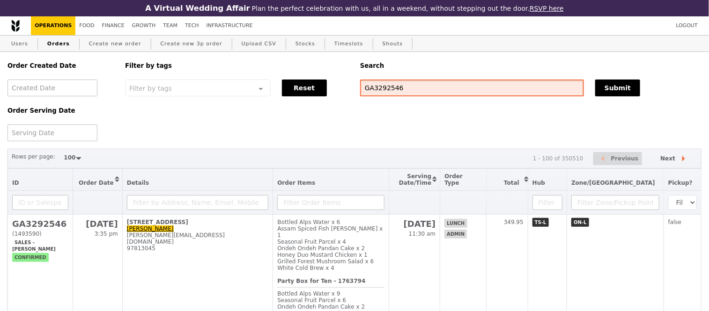
type input "GA3292546"
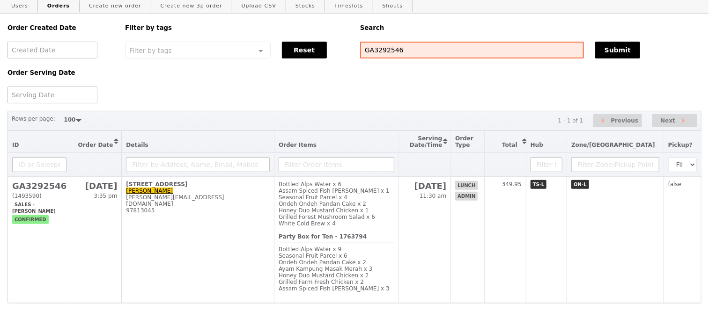
scroll to position [38, 0]
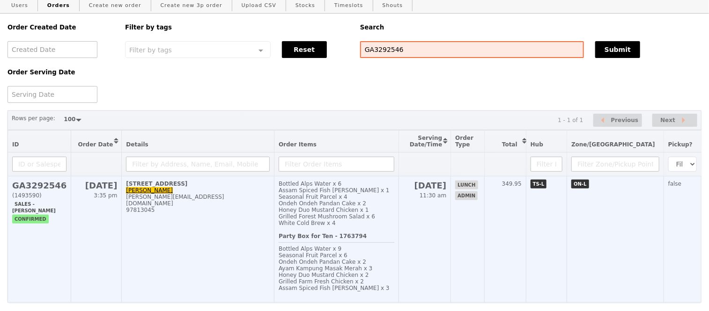
click at [44, 191] on h2 "GA3292546" at bounding box center [39, 186] width 54 height 10
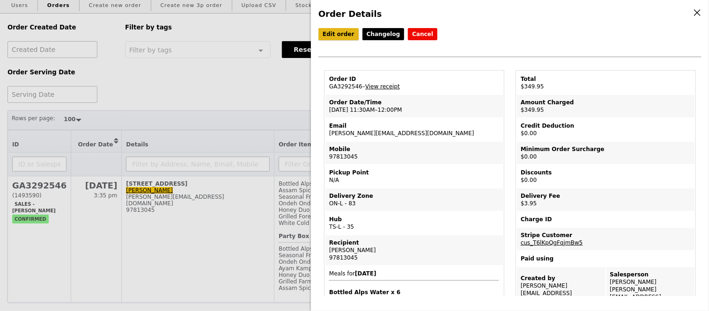
click at [334, 35] on link "Edit order" at bounding box center [338, 34] width 40 height 12
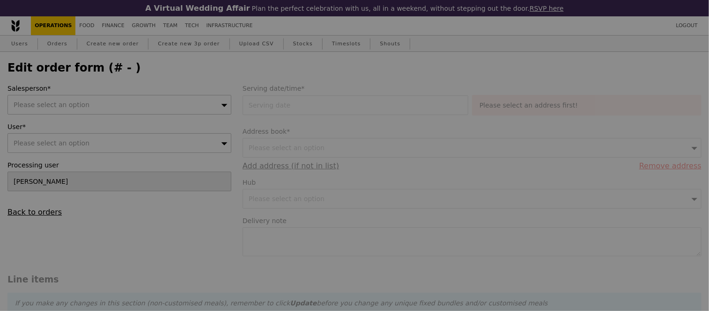
type input "[DATE]"
type textarea "Driver to assist to carry as too heavy for host."
type input "346.00"
type input "3.62"
type input "3.95"
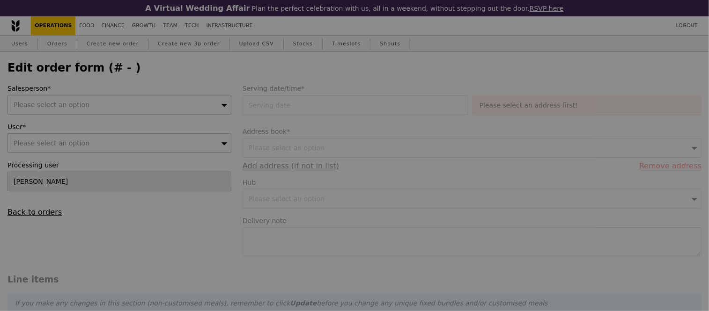
type input "349.95"
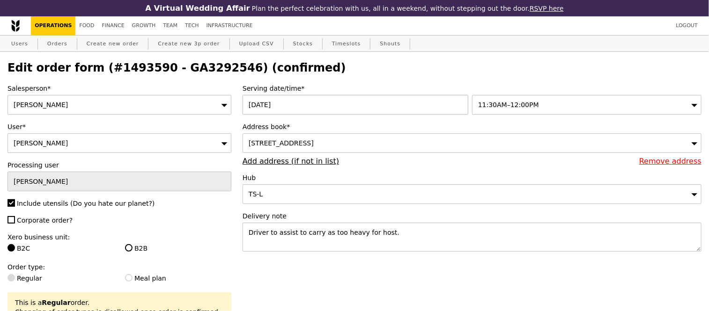
type input "Update"
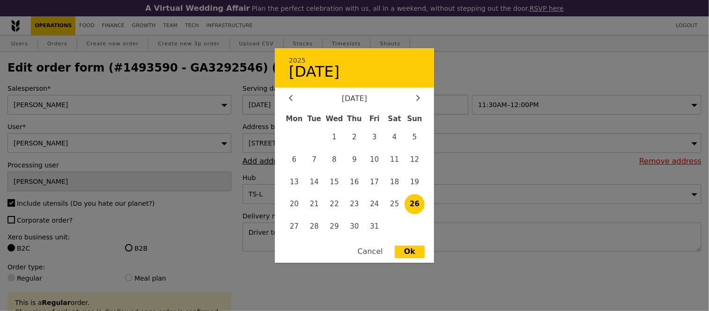
click at [258, 106] on div "[DATE] 2025 October [DATE] Tue Wed Thu Fri Sat Sun 1 2 3 4 5 6 7 8 9 10 11 12 1…" at bounding box center [357, 105] width 229 height 20
click at [287, 100] on div at bounding box center [291, 99] width 8 height 9
click at [417, 101] on icon at bounding box center [418, 98] width 4 height 6
click at [287, 103] on div at bounding box center [291, 99] width 8 height 9
click at [372, 205] on span "26" at bounding box center [374, 204] width 20 height 20
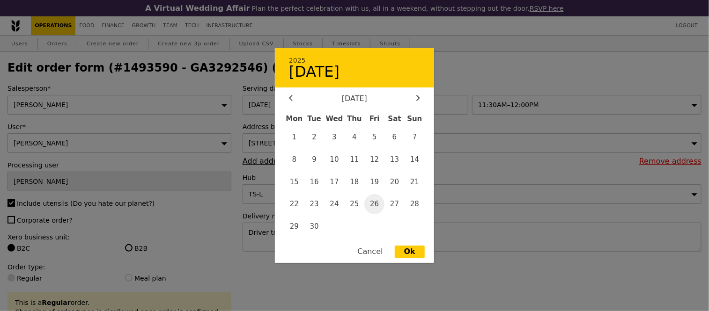
type input "[DATE]"
type input "Loading..."
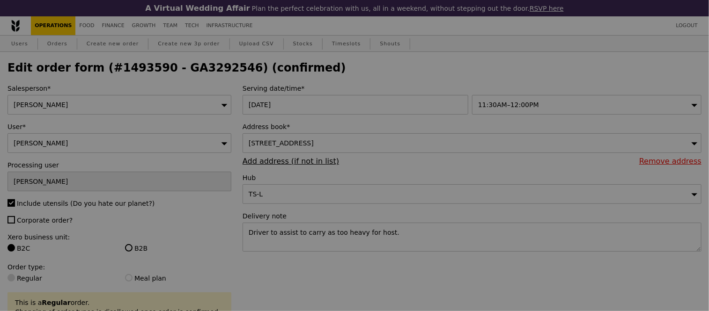
type input "91"
type input "37"
type input "89"
type input "94"
type input "12"
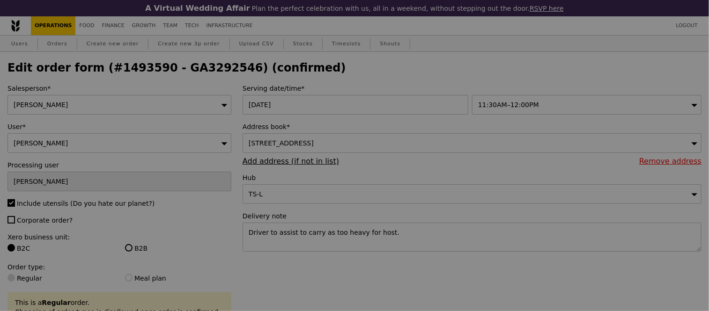
type input "97"
type input "100"
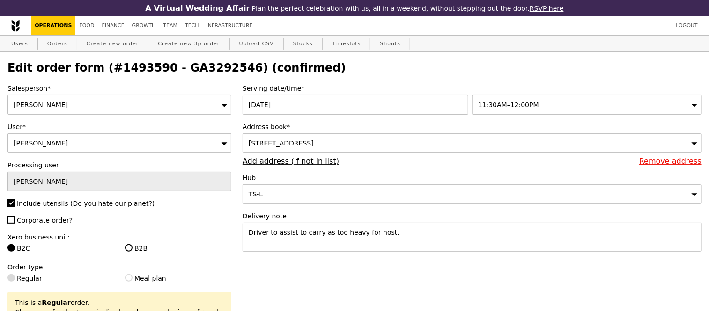
click at [508, 109] on span "11:30AM–12:00PM" at bounding box center [508, 104] width 61 height 7
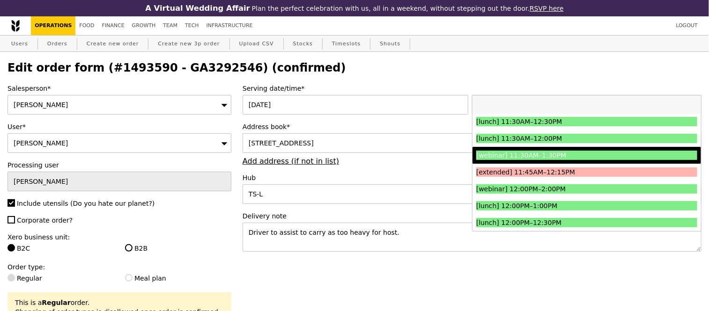
scroll to position [354, 0]
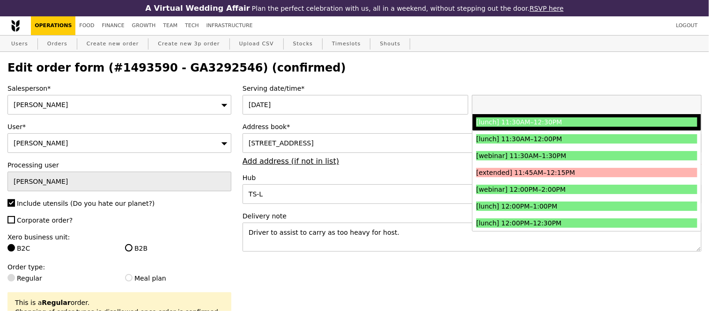
click at [551, 127] on div "[lunch] 11:30AM–12:30PM" at bounding box center [559, 122] width 166 height 9
type input "Loading..."
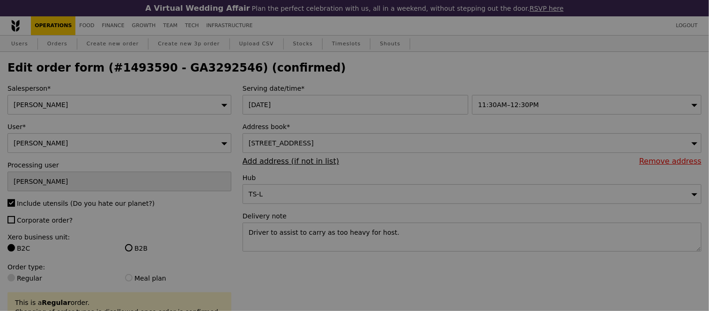
type input "0.00"
type input "3.95"
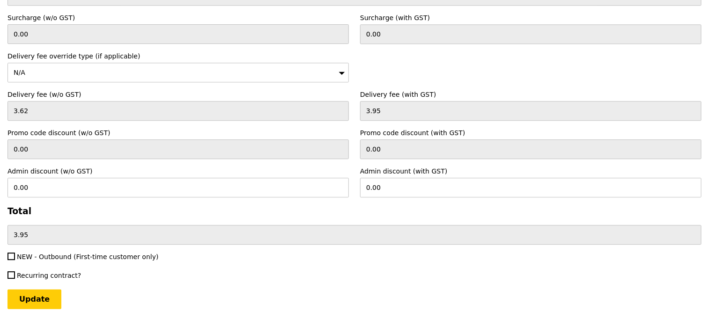
scroll to position [2697, 0]
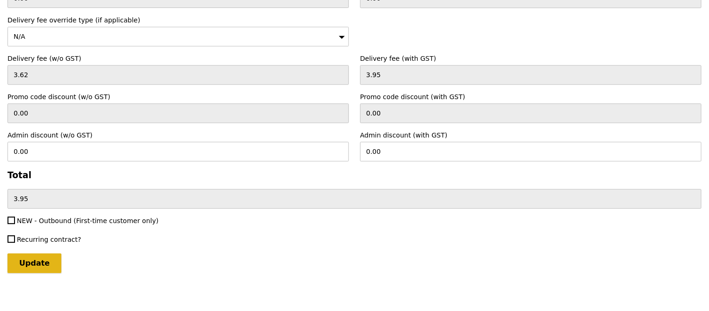
click at [18, 262] on input "Update" at bounding box center [34, 264] width 54 height 20
type input "Loading..."
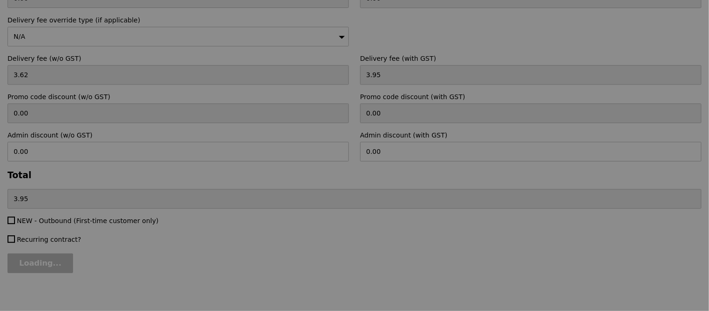
type input "346.00"
type input "349.95"
type input "Update"
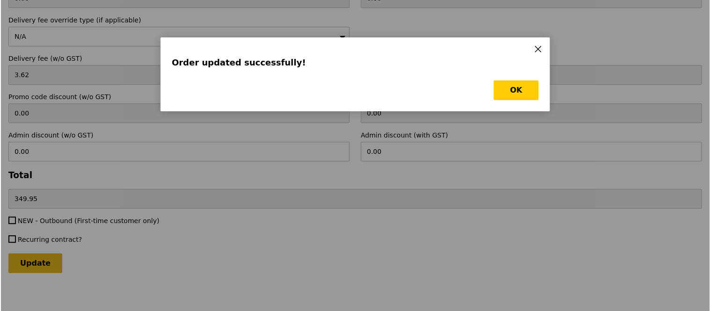
scroll to position [0, 0]
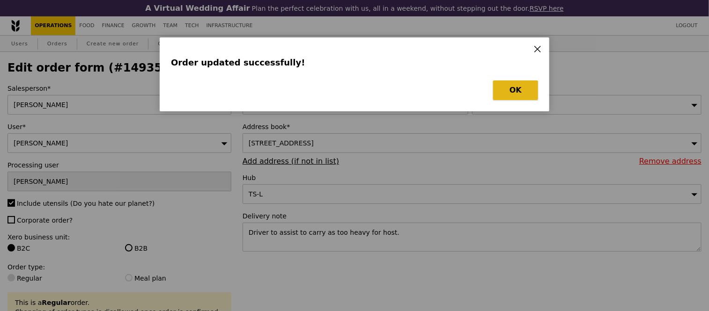
click at [527, 83] on button "OK" at bounding box center [515, 91] width 45 height 20
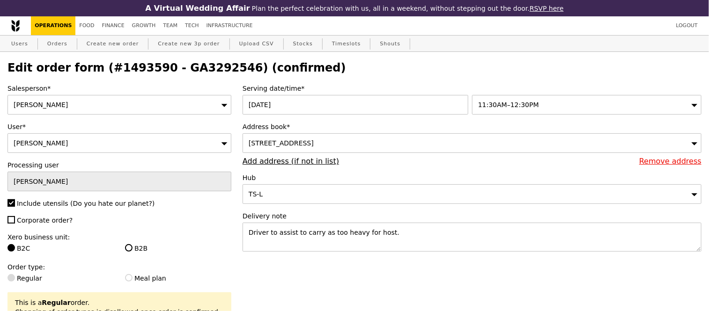
select select "100"
